Goal: Information Seeking & Learning: Learn about a topic

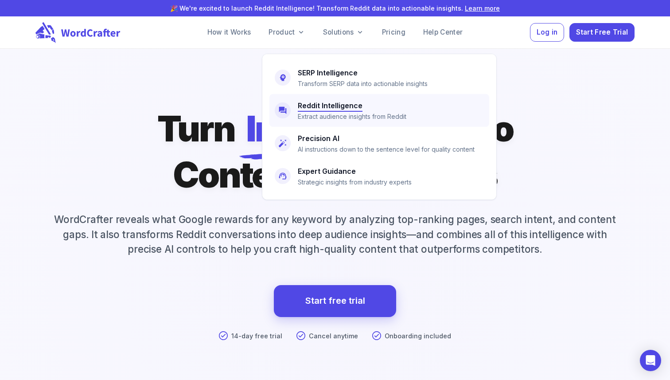
click at [313, 99] on link "Reddit Intelligence Extract audience insights from Reddit" at bounding box center [379, 110] width 220 height 33
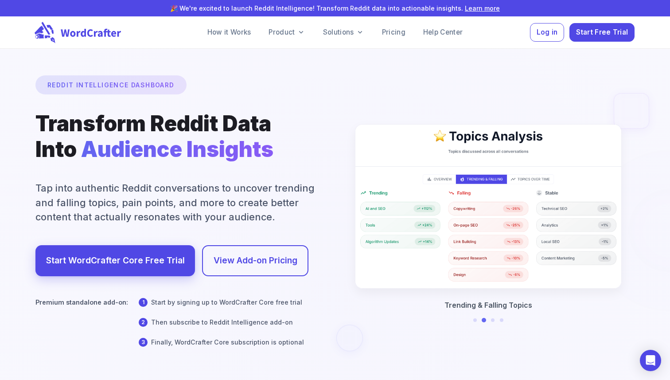
click at [85, 32] on icon at bounding box center [91, 33] width 60 height 8
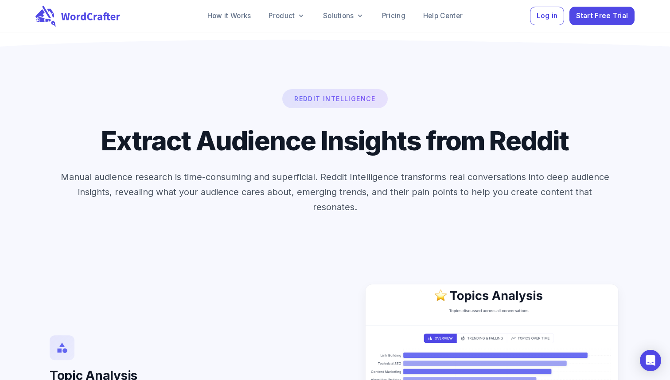
scroll to position [1495, 0]
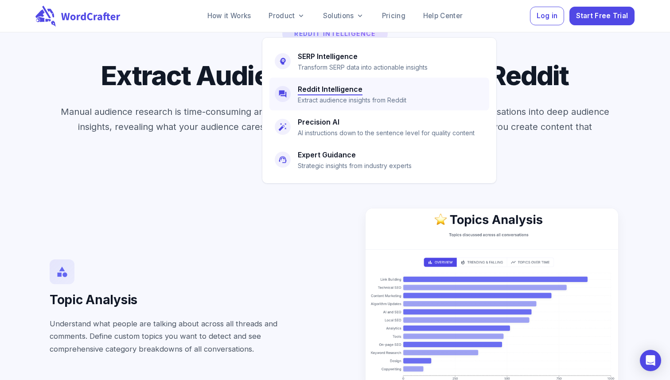
click at [330, 90] on h6 "Reddit Intelligence" at bounding box center [330, 89] width 65 height 12
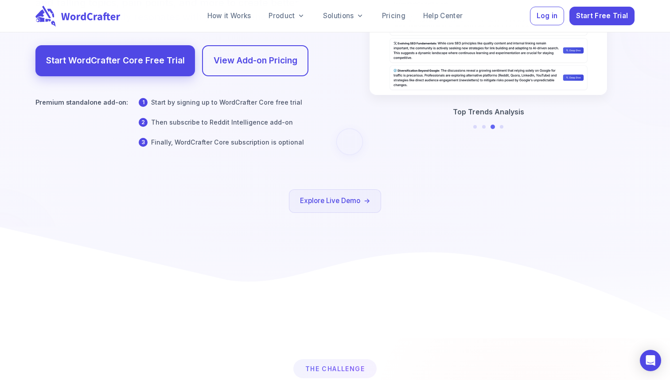
scroll to position [237, 0]
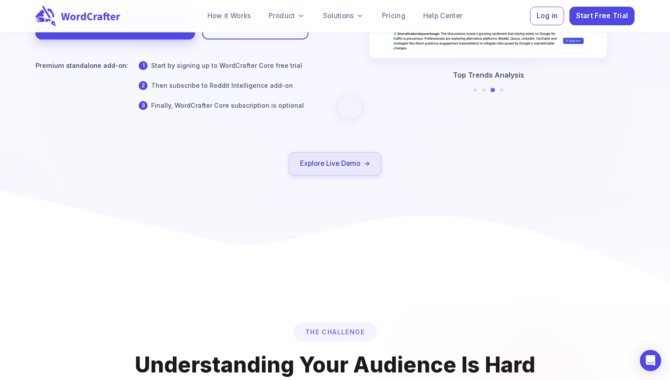
click at [357, 156] on link "Explore Live Demo" at bounding box center [335, 163] width 92 height 23
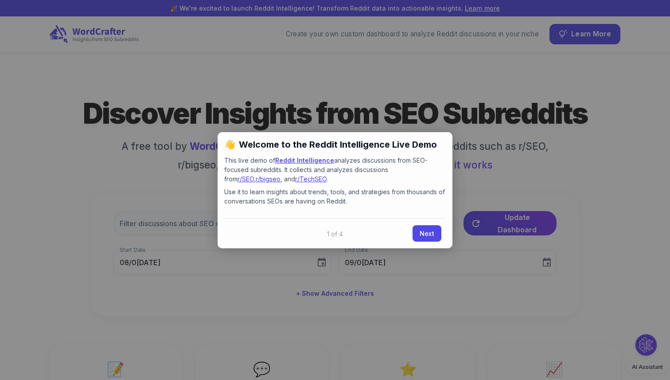
type input "09/0[DATE]"
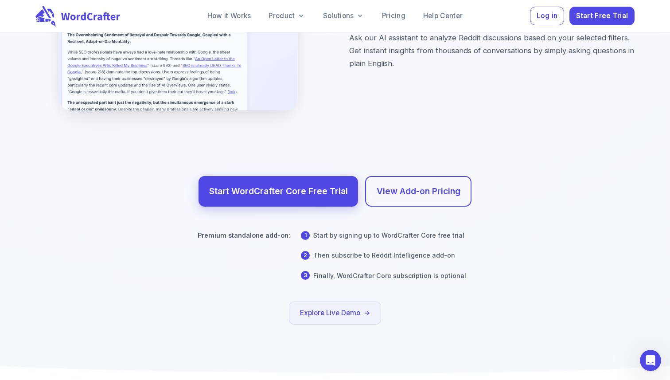
scroll to position [3779, 0]
